Goal: Use online tool/utility: Utilize a website feature to perform a specific function

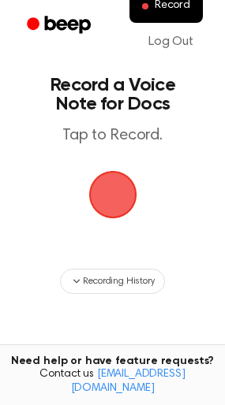
click at [132, 196] on span "button" at bounding box center [112, 194] width 63 height 63
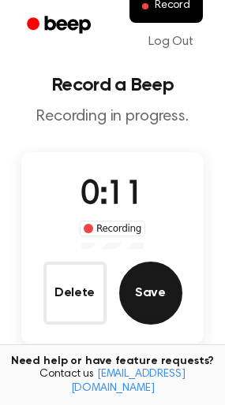
click at [133, 295] on button "Save" at bounding box center [150, 293] width 63 height 63
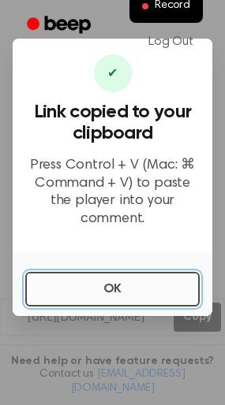
click at [101, 272] on button "OK" at bounding box center [112, 289] width 174 height 35
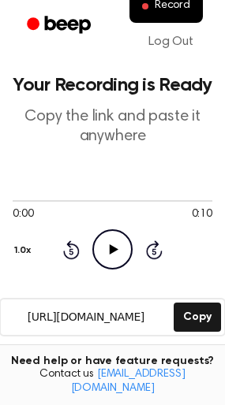
click at [107, 247] on icon "Play Audio" at bounding box center [112, 250] width 40 height 40
click at [110, 246] on icon at bounding box center [112, 250] width 7 height 10
click at [110, 246] on icon at bounding box center [114, 250] width 9 height 10
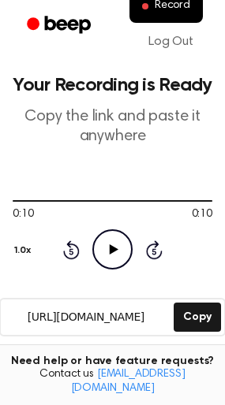
click at [118, 256] on icon "Play Audio" at bounding box center [112, 250] width 40 height 40
click at [108, 252] on icon "Play Audio" at bounding box center [112, 250] width 40 height 40
click at [108, 244] on icon "Play Audio" at bounding box center [112, 250] width 40 height 40
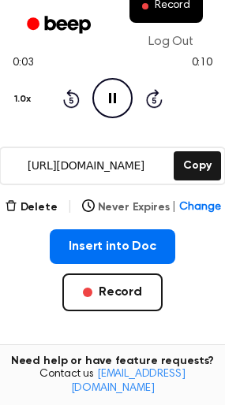
scroll to position [150, 0]
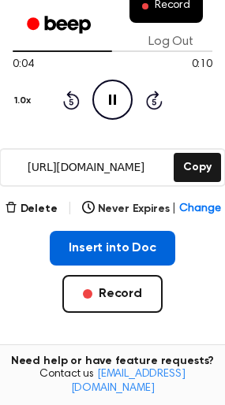
click at [126, 241] on button "Insert into Doc" at bounding box center [112, 248] width 125 height 35
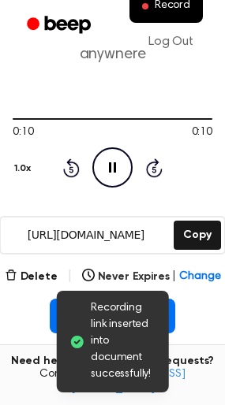
scroll to position [0, 0]
